Goal: Information Seeking & Learning: Understand process/instructions

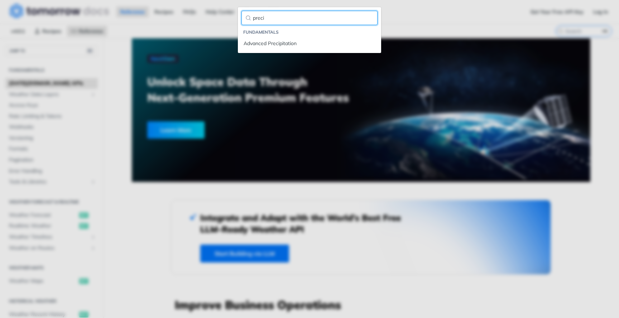
type input "preci"
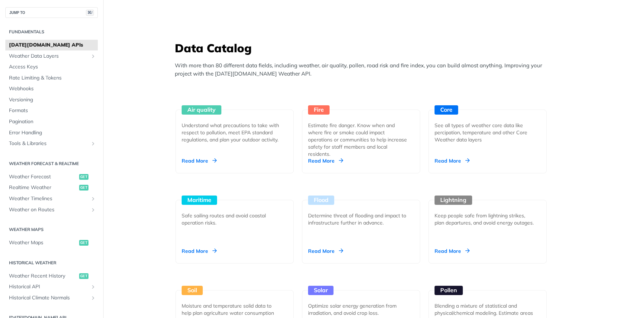
scroll to position [726, 0]
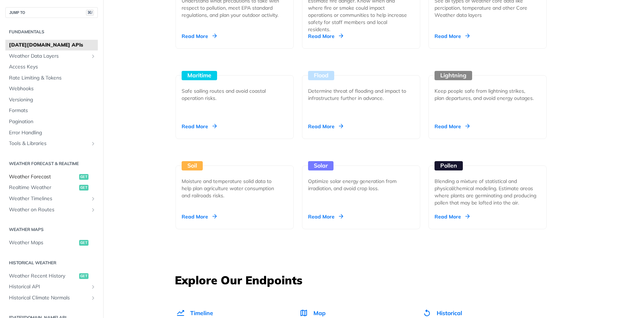
click at [45, 178] on span "Weather Forecast" at bounding box center [43, 176] width 68 height 7
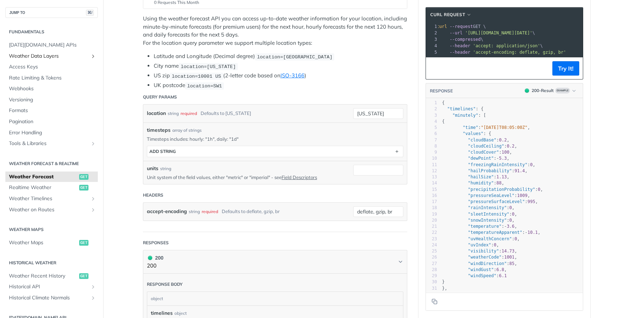
click at [70, 54] on span "Weather Data Layers" at bounding box center [49, 56] width 80 height 7
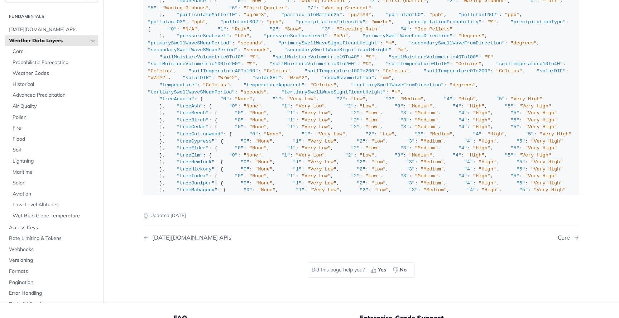
scroll to position [792, 0]
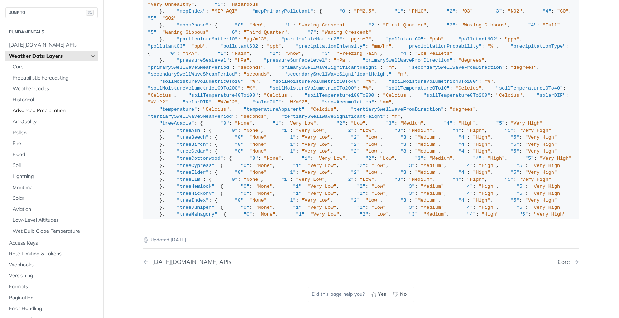
click at [51, 110] on span "Advanced Precipitation" at bounding box center [54, 110] width 83 height 7
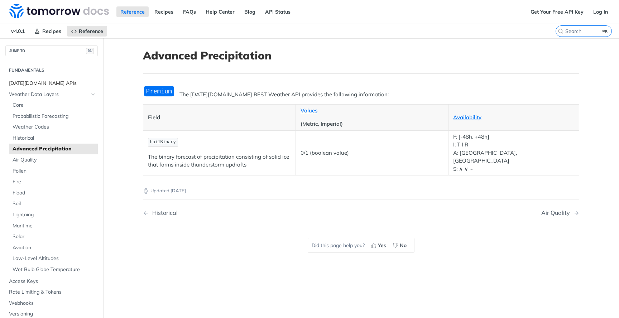
click at [47, 82] on span "[DATE][DOMAIN_NAME] APIs" at bounding box center [52, 83] width 87 height 7
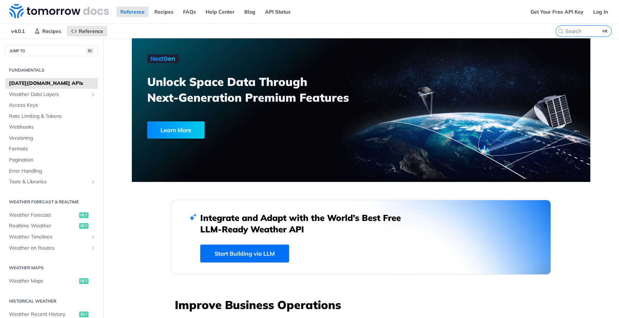
click at [577, 27] on label "⌘K" at bounding box center [584, 30] width 56 height 11
click at [577, 28] on input "⌘K" at bounding box center [575, 31] width 73 height 6
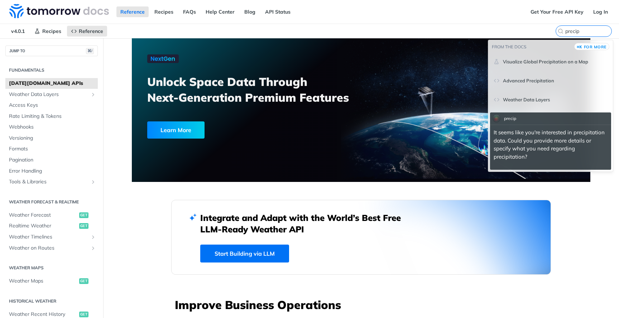
click at [543, 100] on span "Weather Data Layers" at bounding box center [526, 100] width 47 height 6
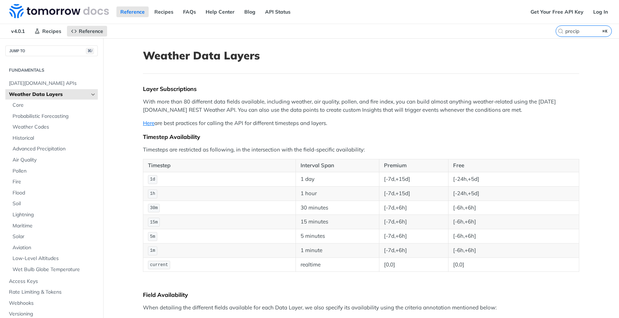
click at [590, 27] on label "precip ⌘K" at bounding box center [584, 30] width 56 height 11
click at [590, 28] on input "precip" at bounding box center [575, 31] width 73 height 6
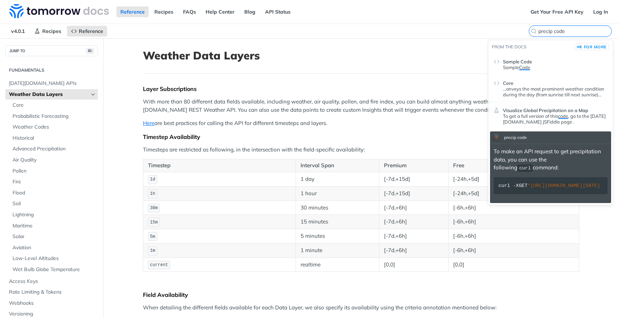
click at [578, 31] on input "precip code" at bounding box center [575, 31] width 73 height 6
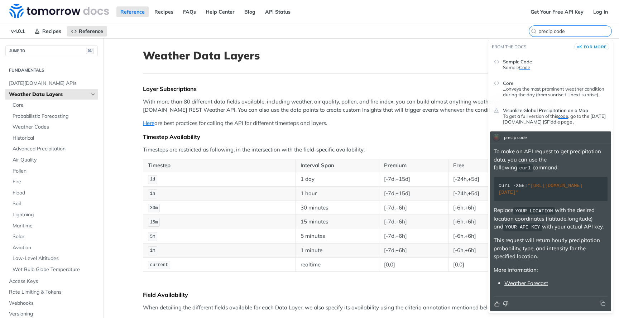
click at [573, 29] on input "precip code" at bounding box center [575, 31] width 73 height 6
paste input "itationTyp"
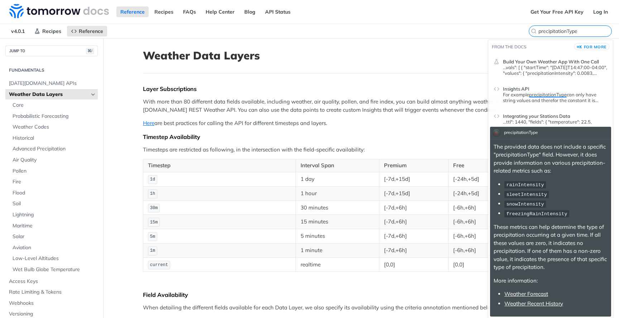
type input "precipitationType"
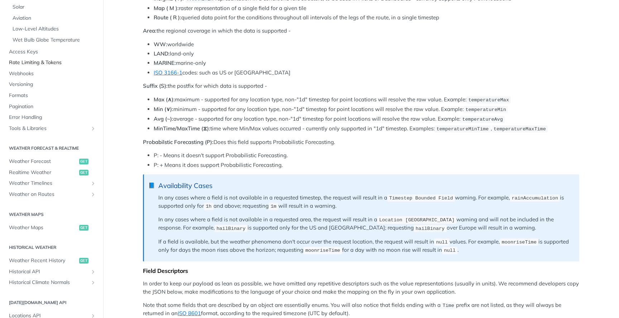
scroll to position [210, 0]
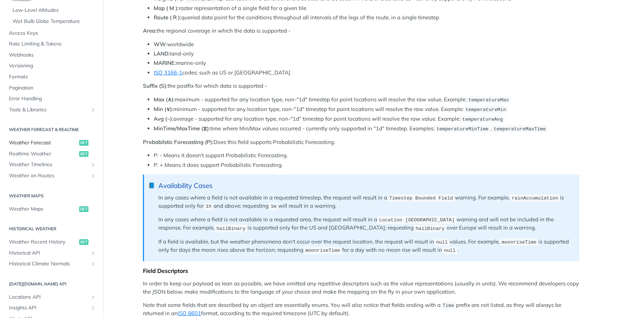
click at [47, 139] on span "Weather Forecast" at bounding box center [43, 142] width 68 height 7
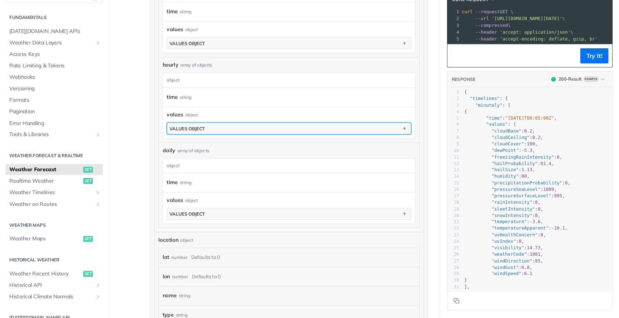
click at [221, 137] on button "values object" at bounding box center [275, 137] width 232 height 11
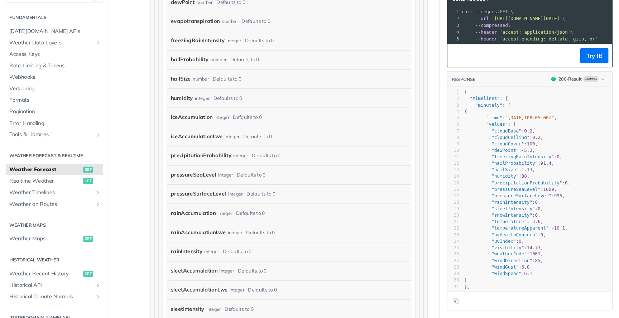
scroll to position [645, 0]
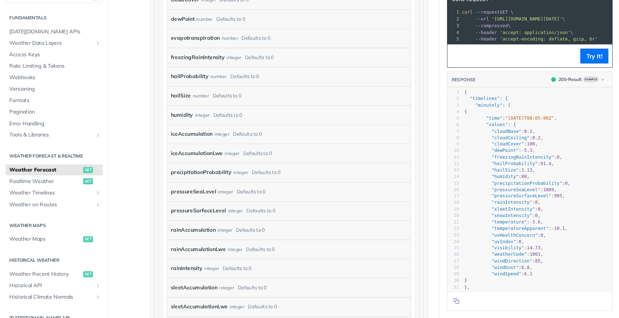
click at [206, 180] on label "precipitationProbability" at bounding box center [192, 179] width 58 height 10
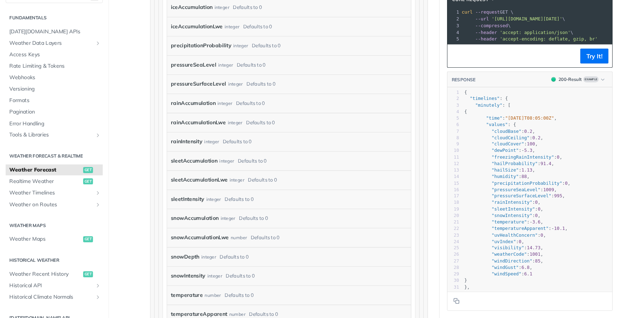
scroll to position [727, 0]
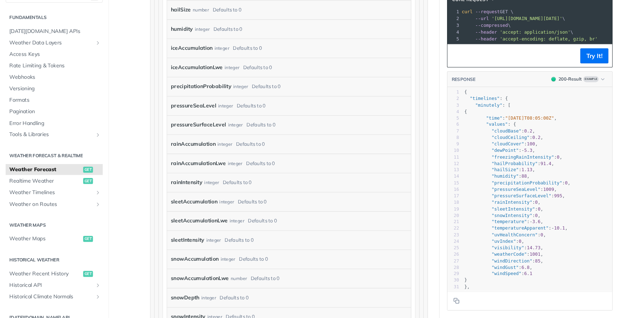
click at [202, 96] on label "precipitationProbability" at bounding box center [192, 97] width 58 height 10
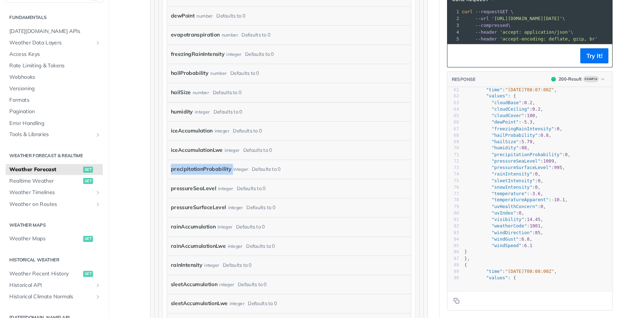
scroll to position [373, 0]
